Goal: Task Accomplishment & Management: Use online tool/utility

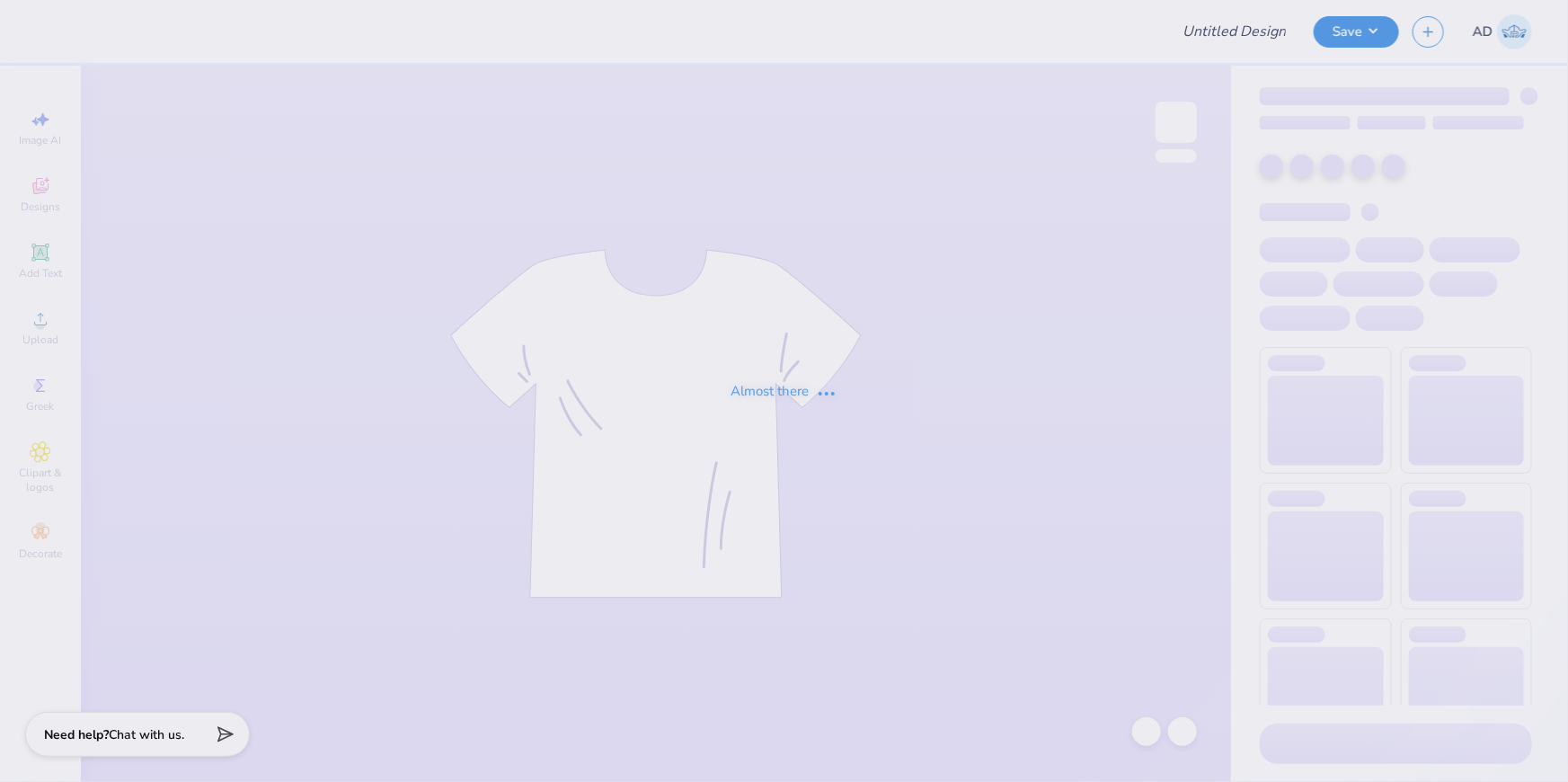
type input "Fall Merch for UTSAV"
type input "12"
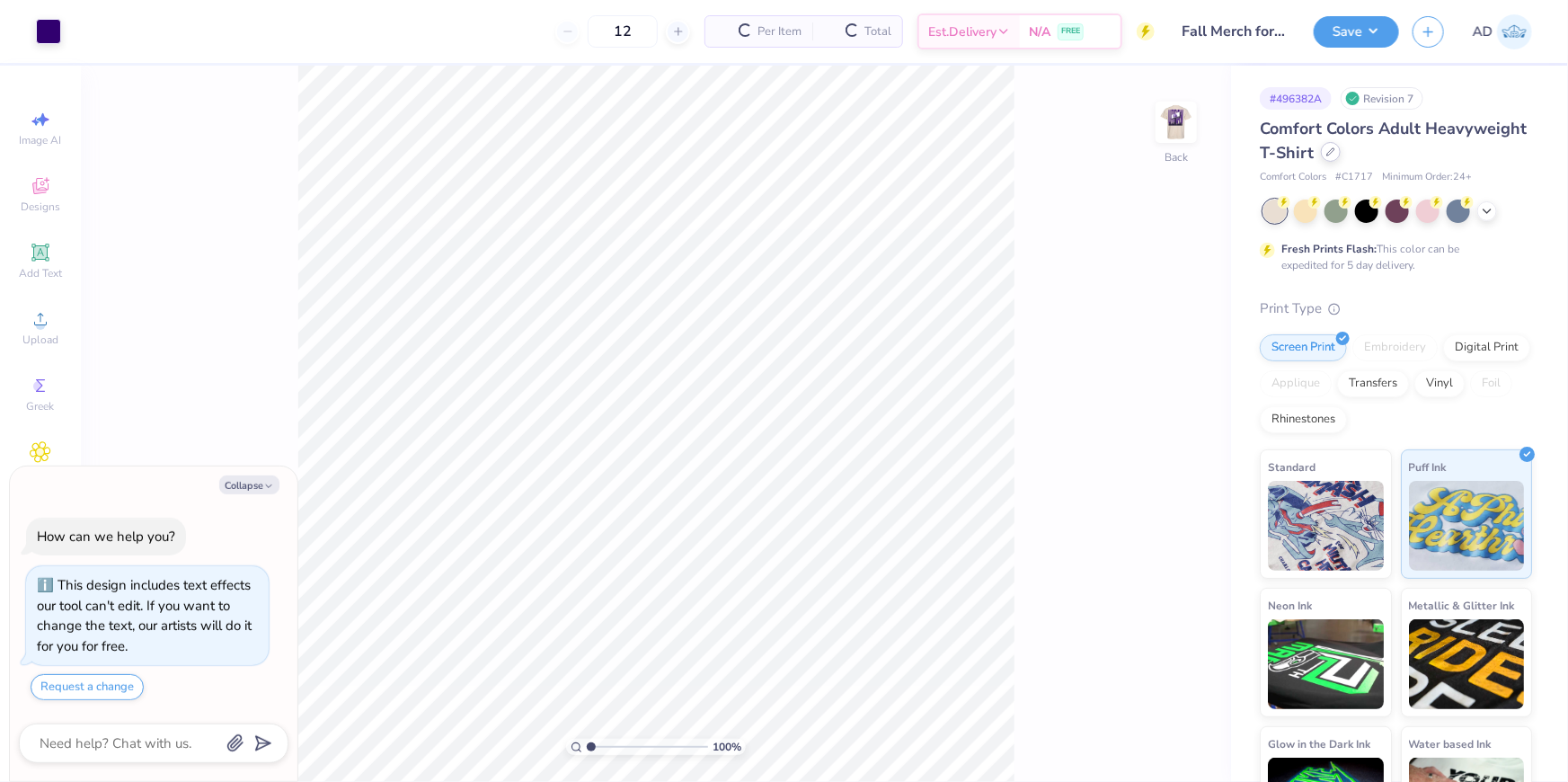
click at [1335, 153] on icon at bounding box center [1331, 152] width 7 height 7
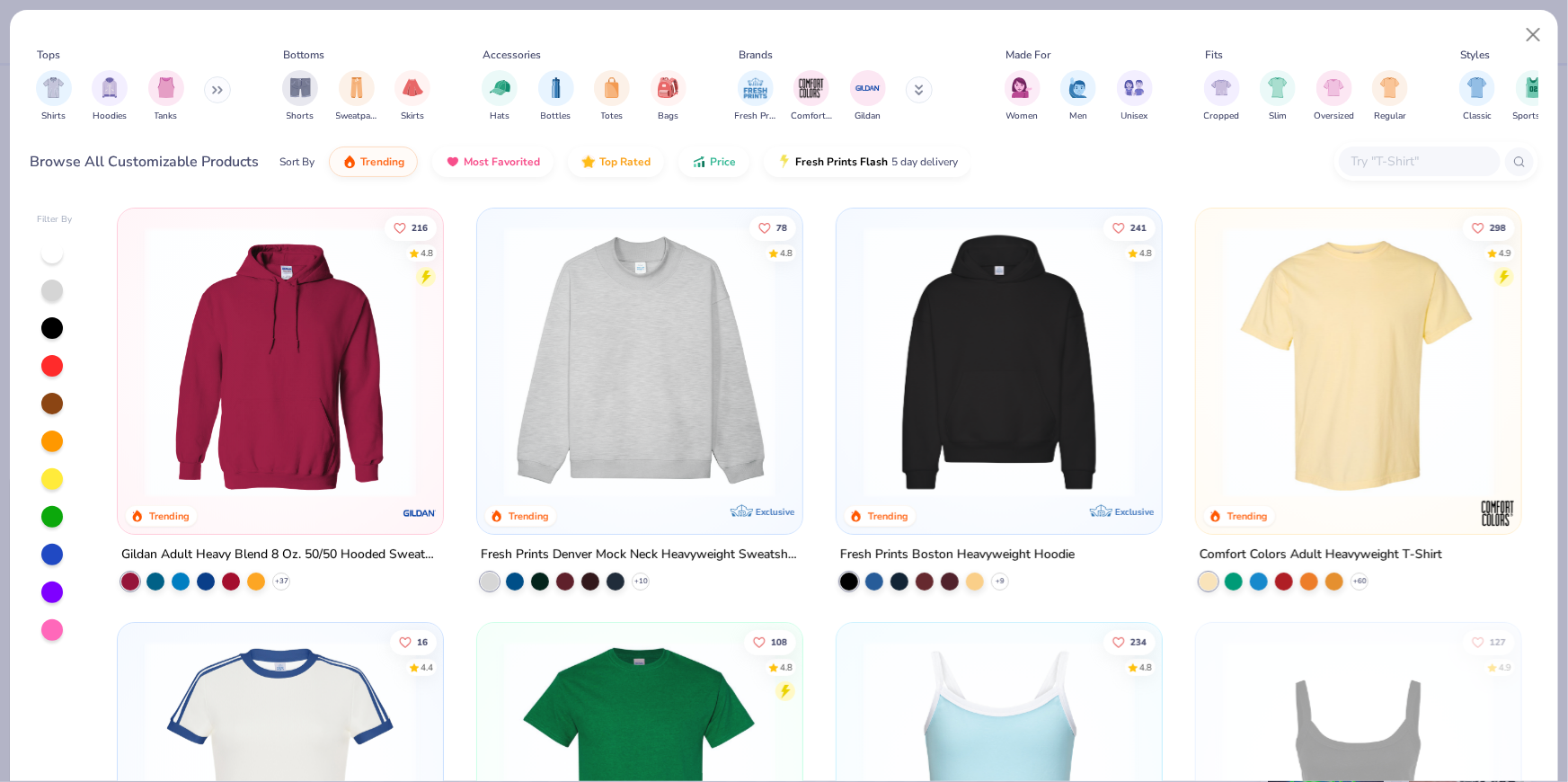
type textarea "x"
click at [1406, 173] on div at bounding box center [1420, 161] width 162 height 29
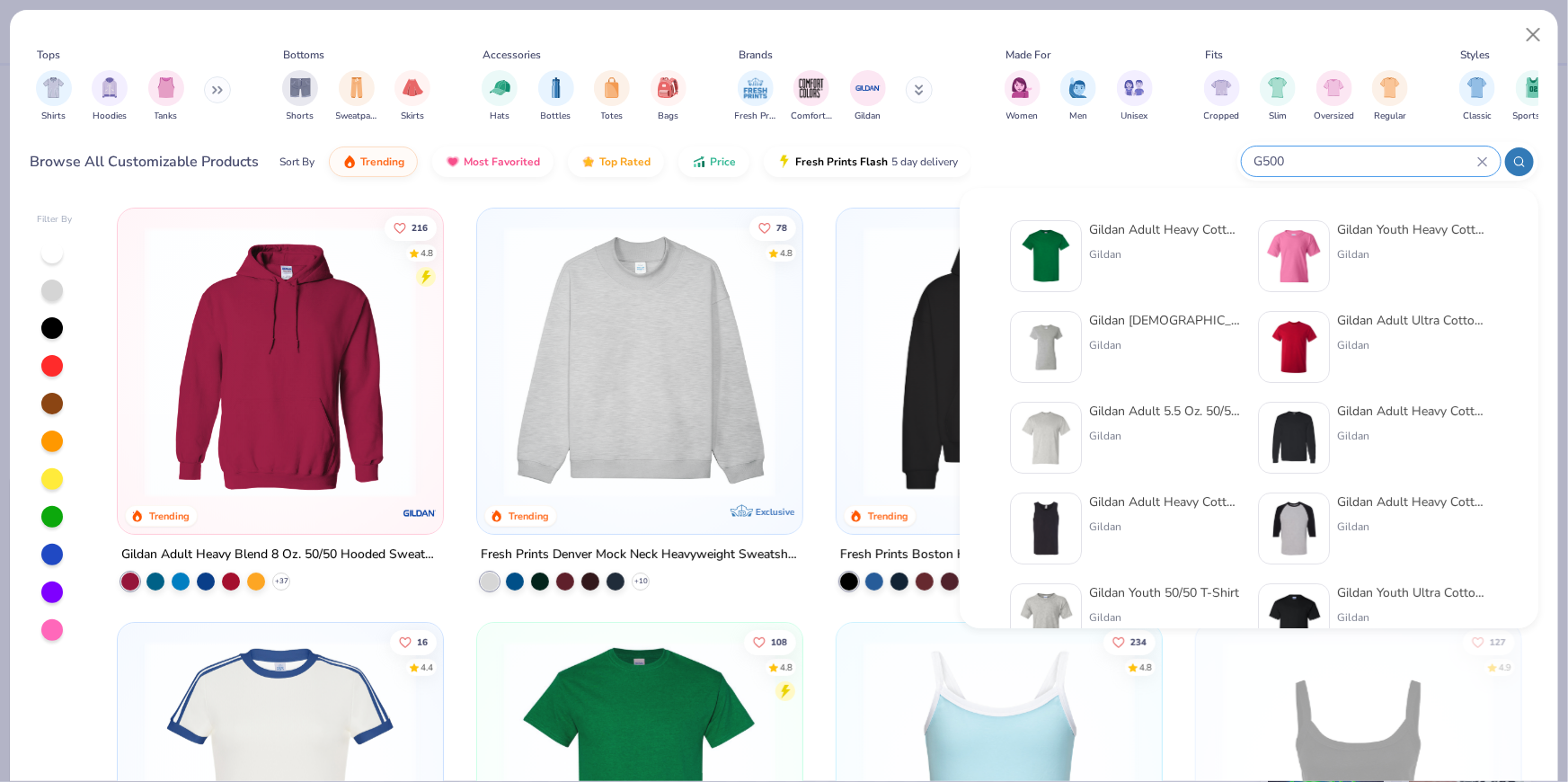
type input "G500"
click at [1056, 245] on img at bounding box center [1045, 255] width 56 height 56
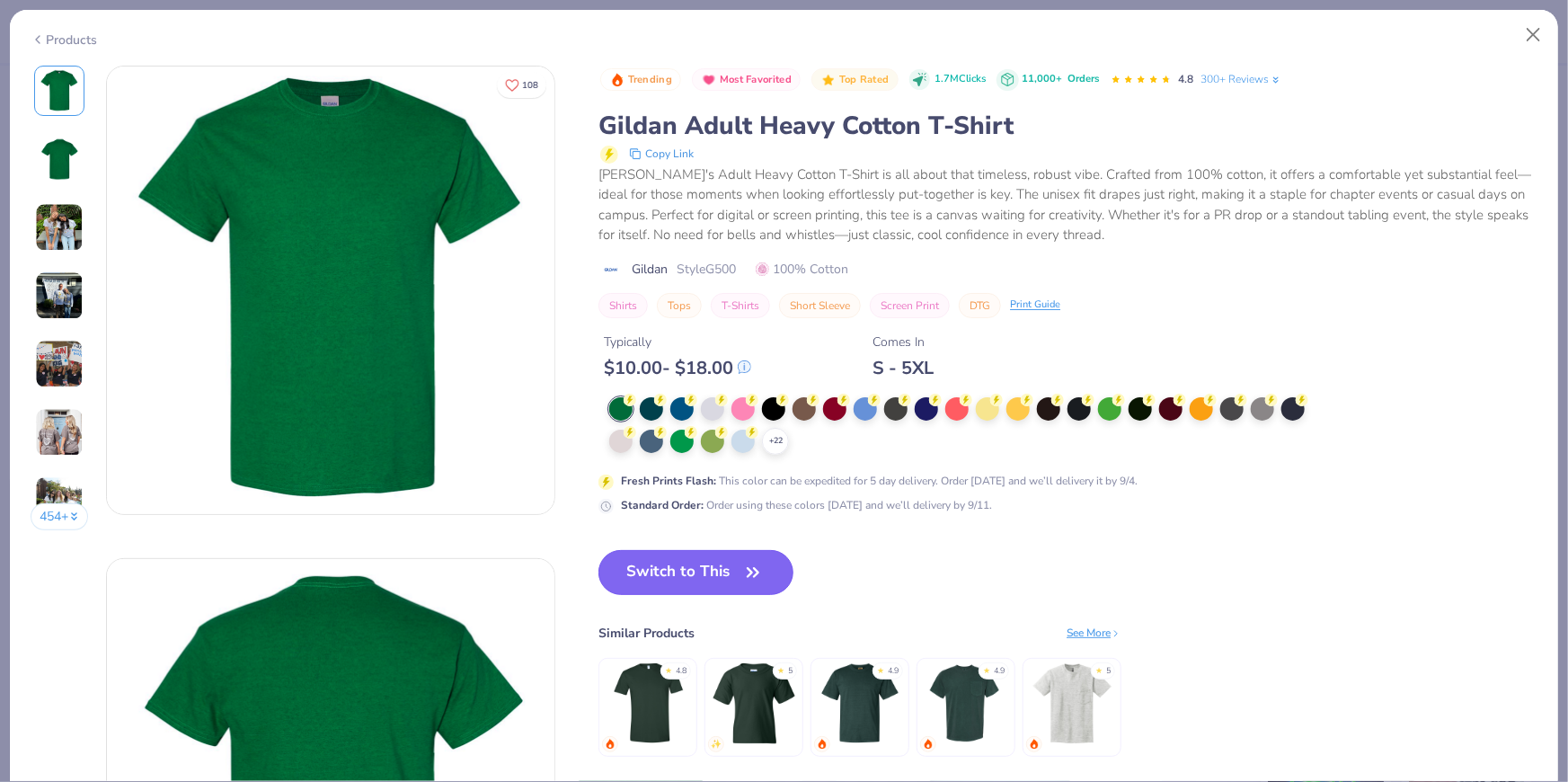
click at [743, 564] on icon "button" at bounding box center [752, 572] width 25 height 25
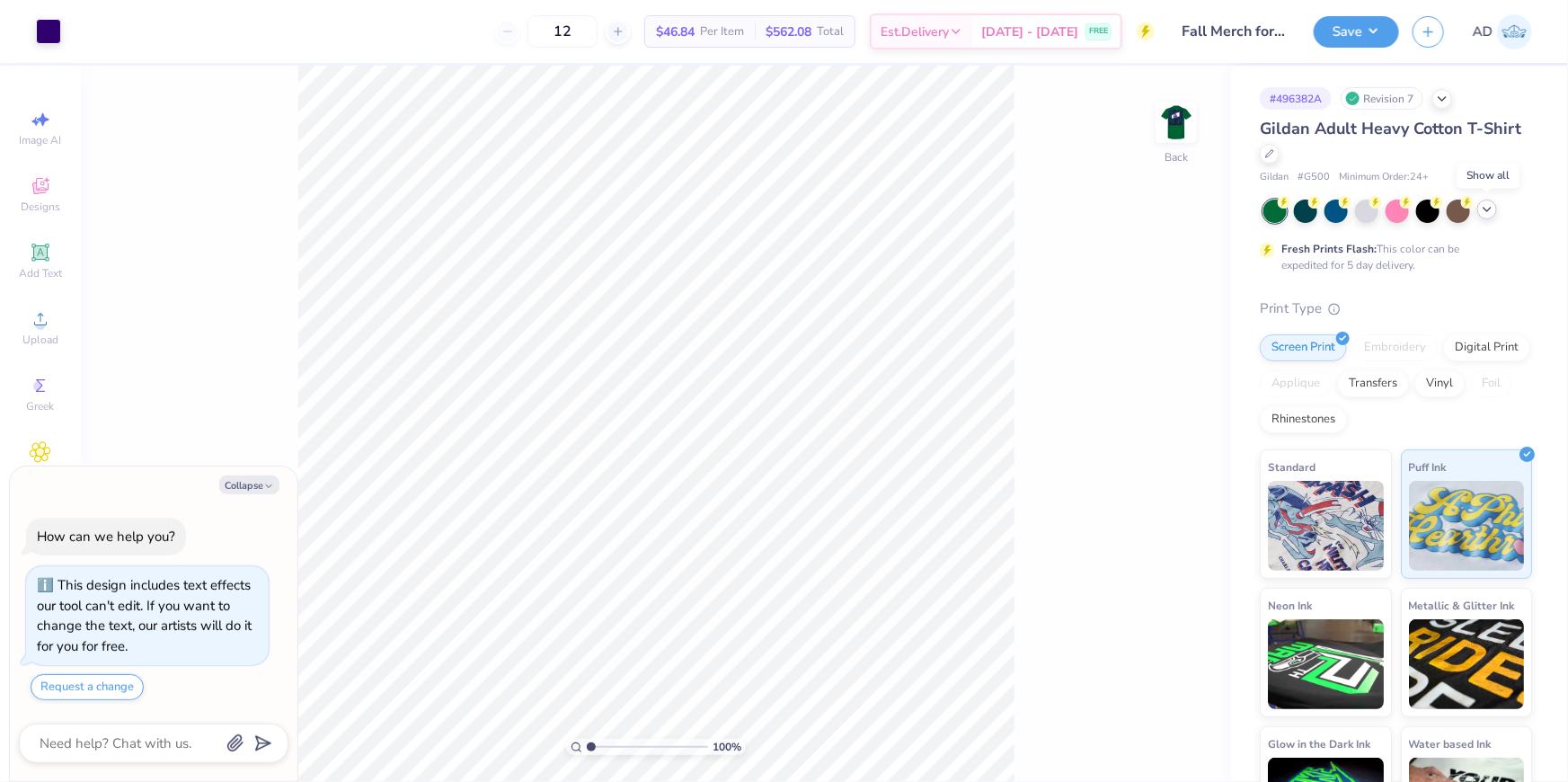
click at [1488, 204] on icon at bounding box center [1487, 210] width 15 height 15
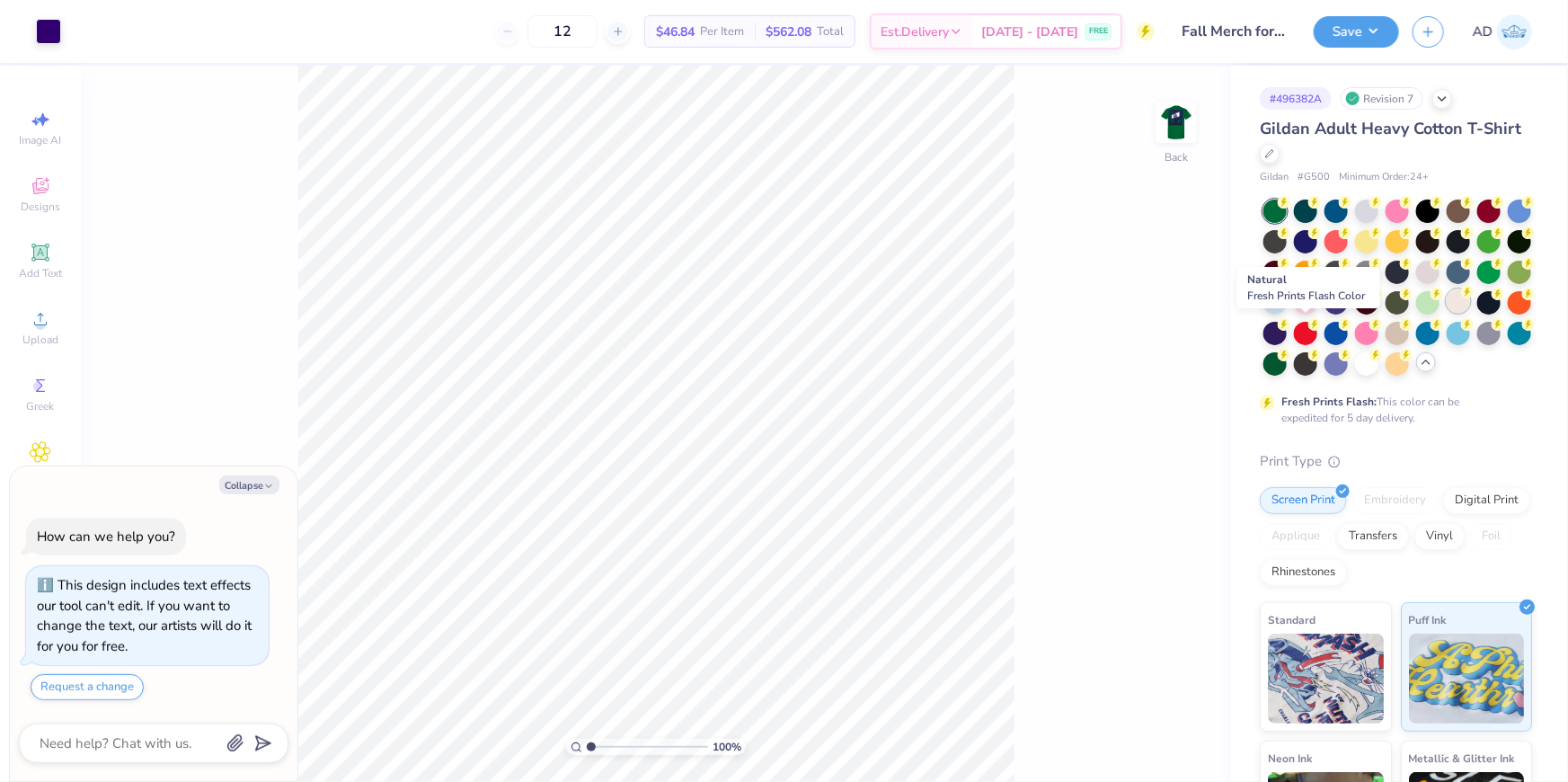
click at [1447, 312] on div at bounding box center [1458, 300] width 23 height 23
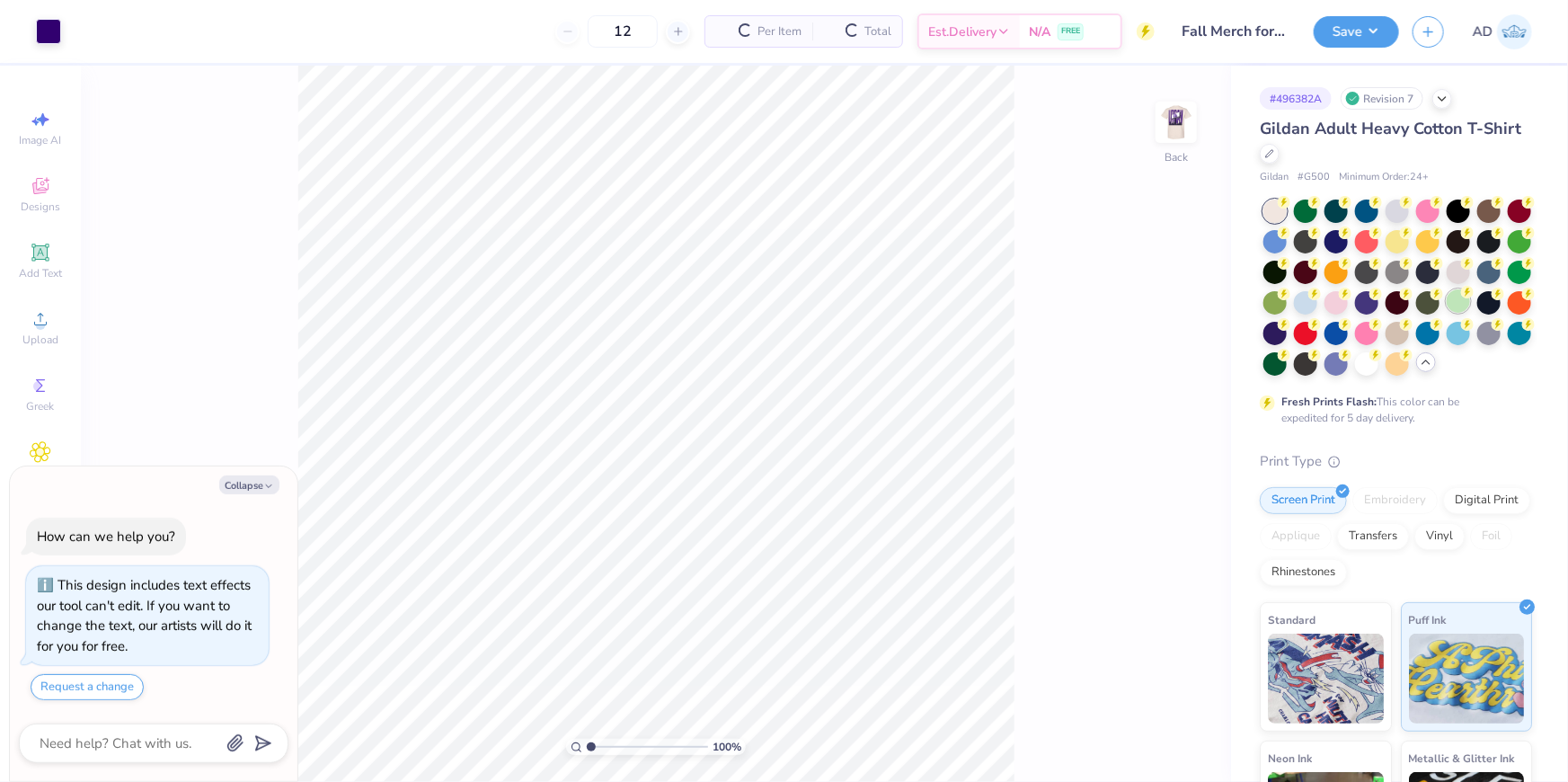
type textarea "x"
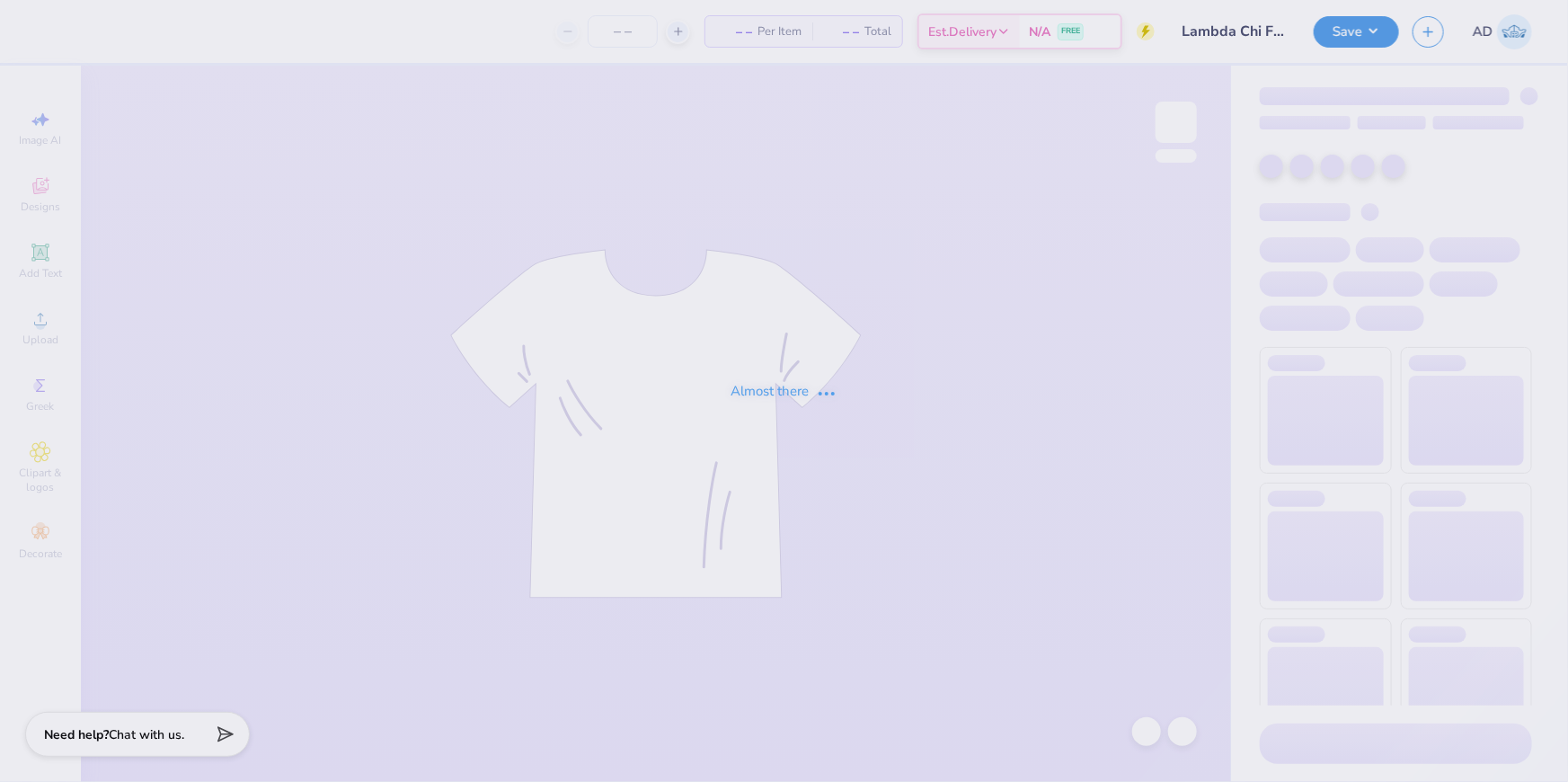
type input "24"
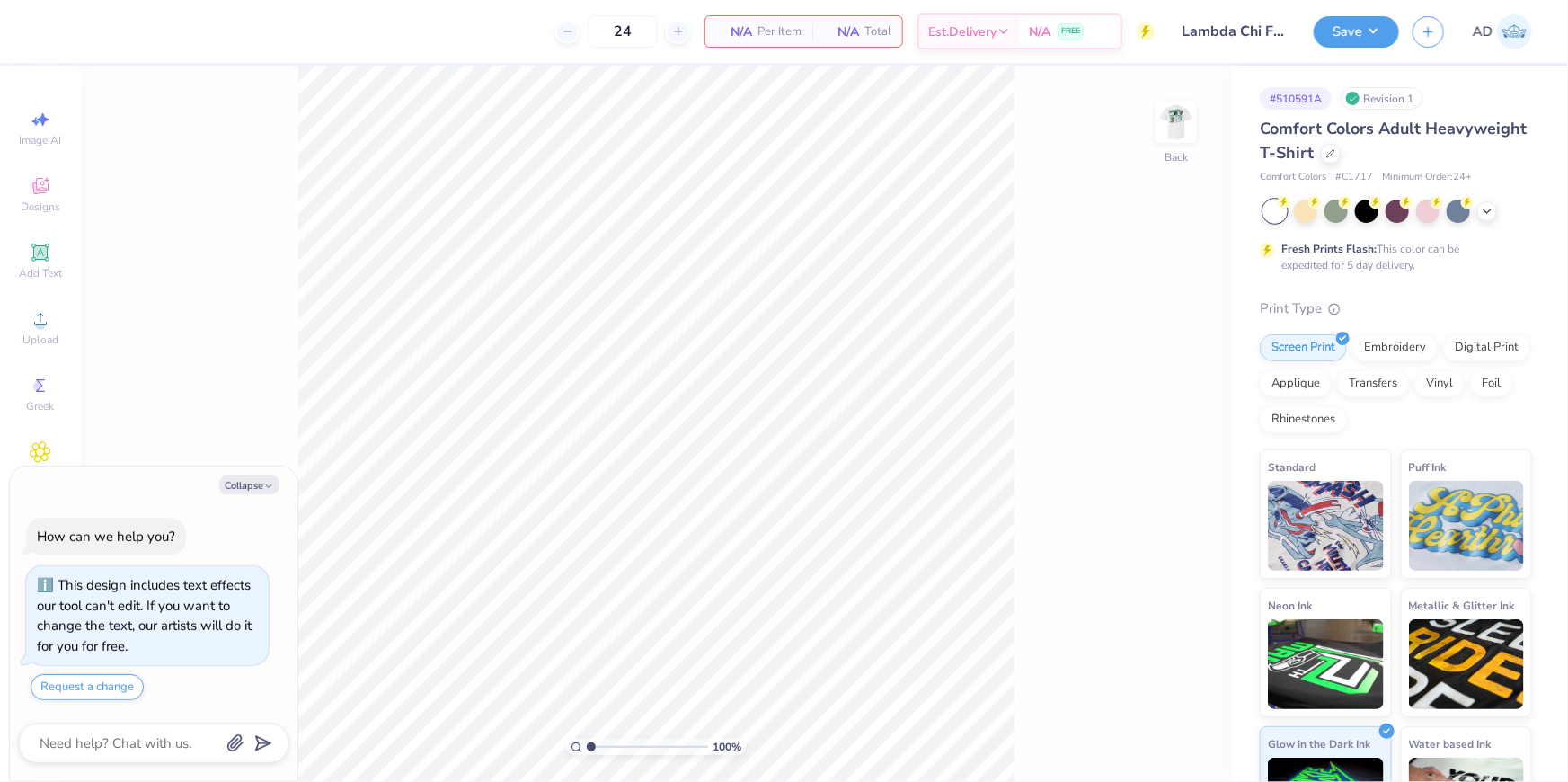
type textarea "x"
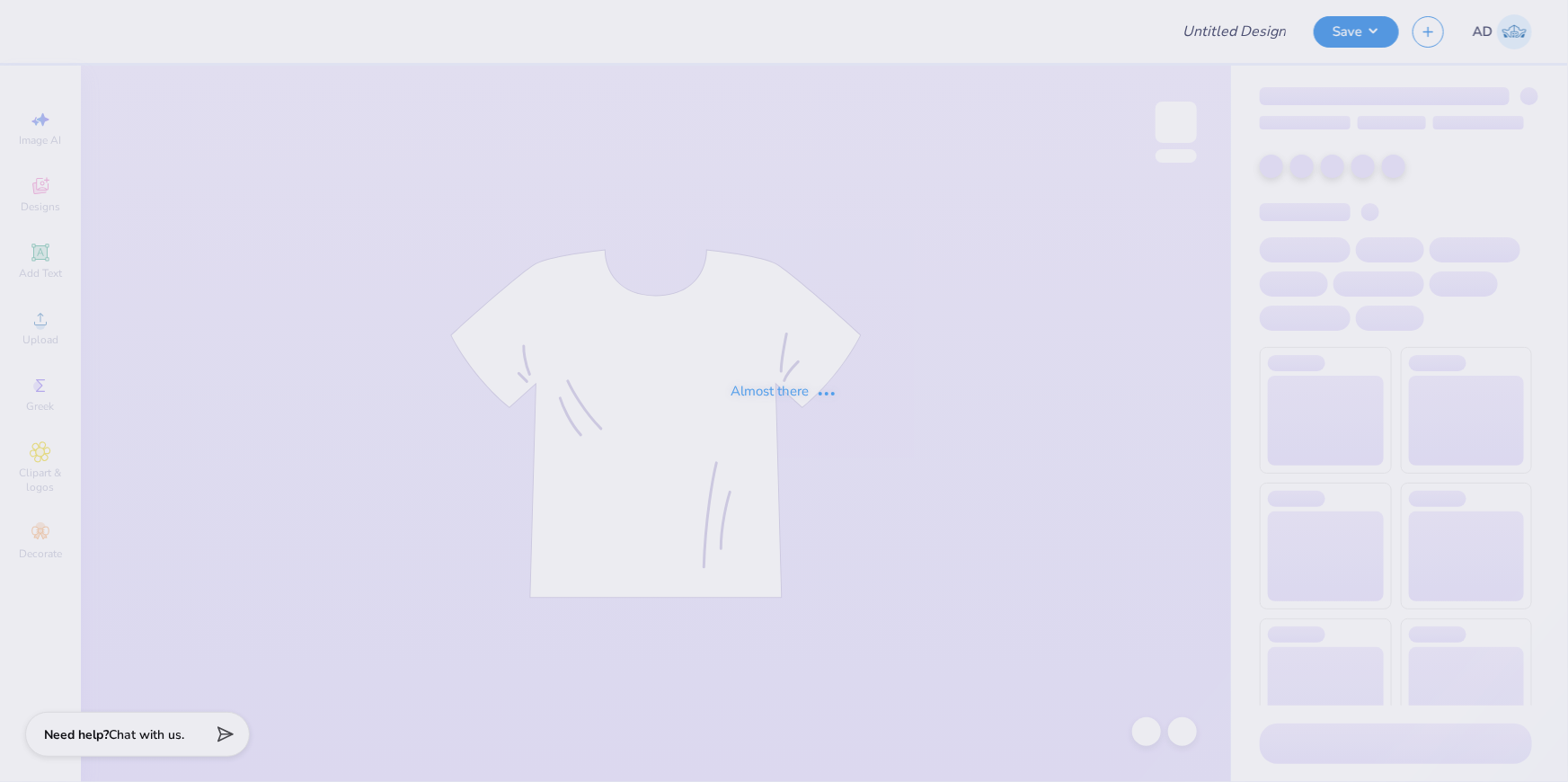
type input "homewood hat"
type input "12"
